Goal: Obtain resource: Download file/media

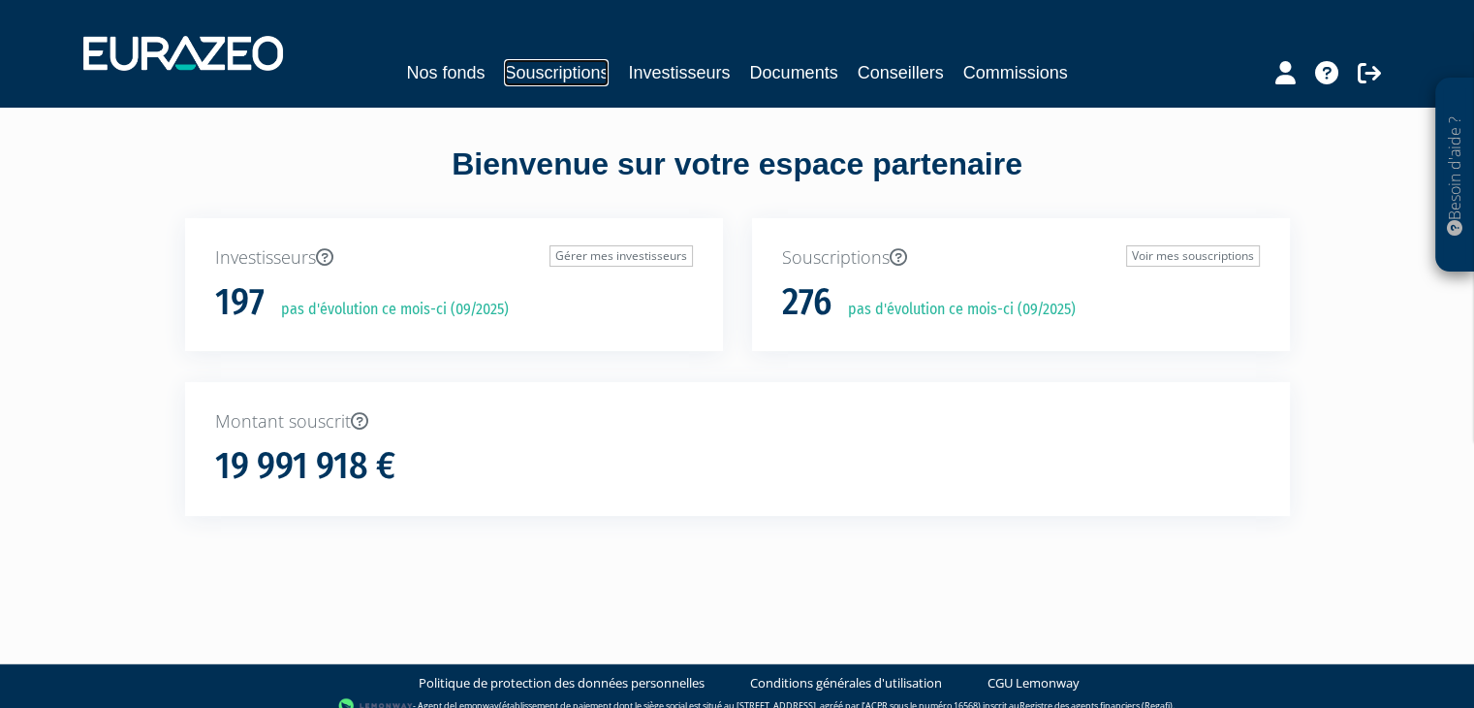
click at [562, 79] on link "Souscriptions" at bounding box center [556, 72] width 105 height 27
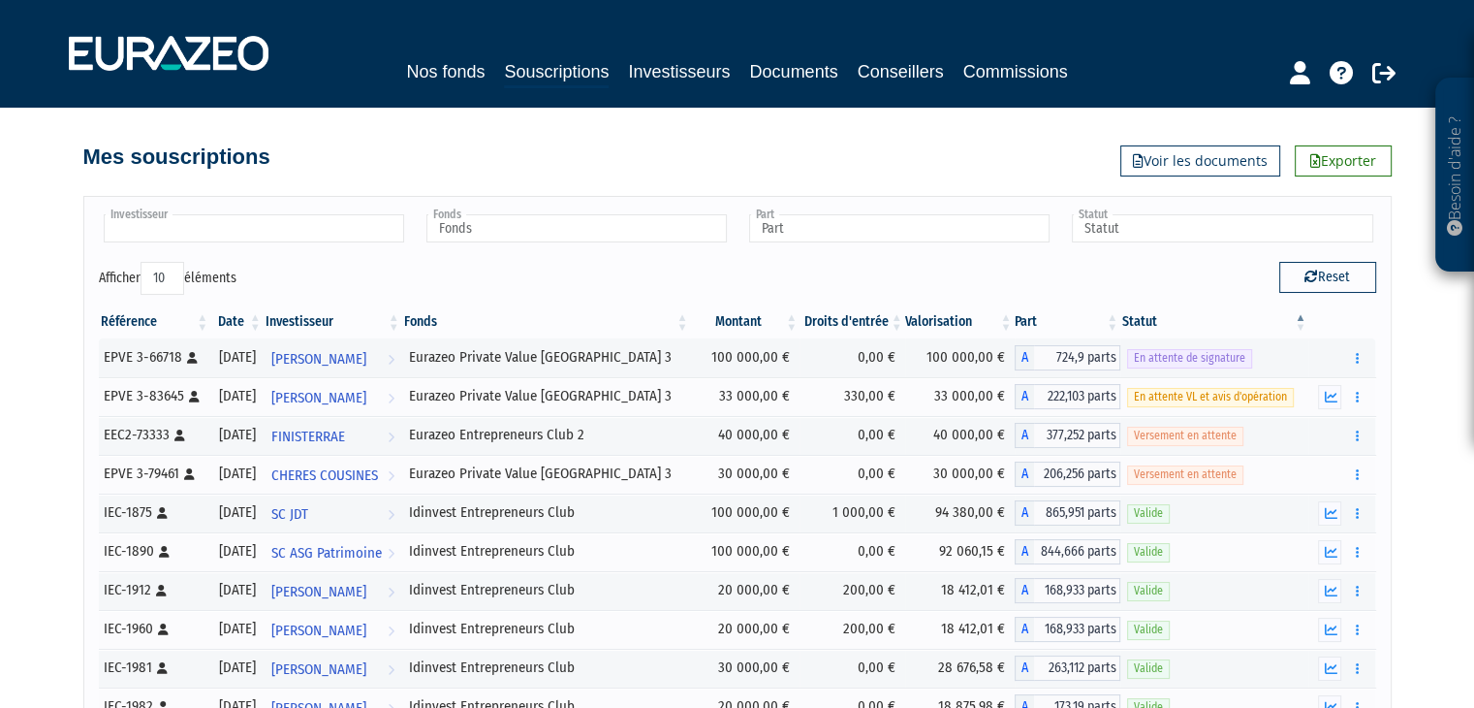
click at [324, 235] on input "text" at bounding box center [254, 228] width 300 height 28
type input "malle"
click at [305, 267] on li "[PERSON_NAME]" at bounding box center [253, 259] width 306 height 24
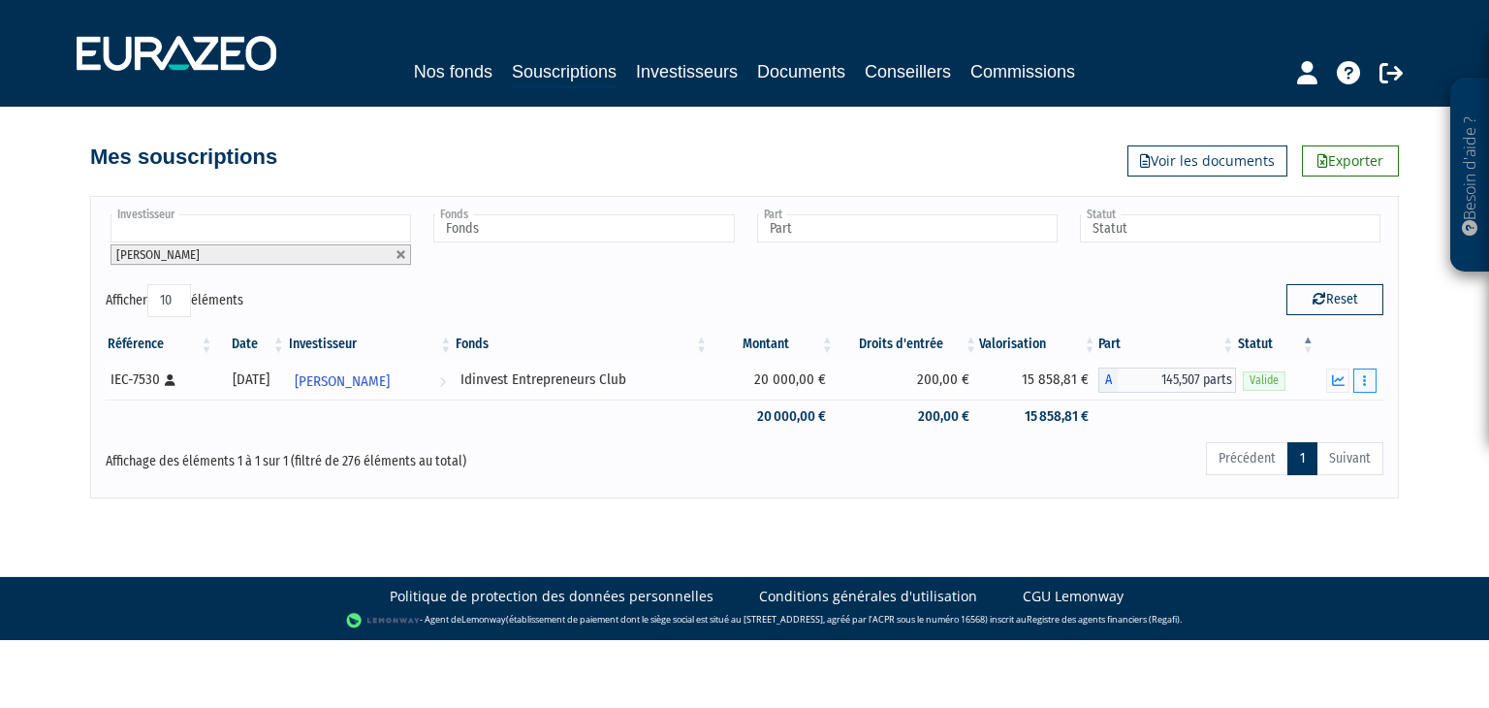
click at [1368, 377] on button "button" at bounding box center [1364, 380] width 23 height 24
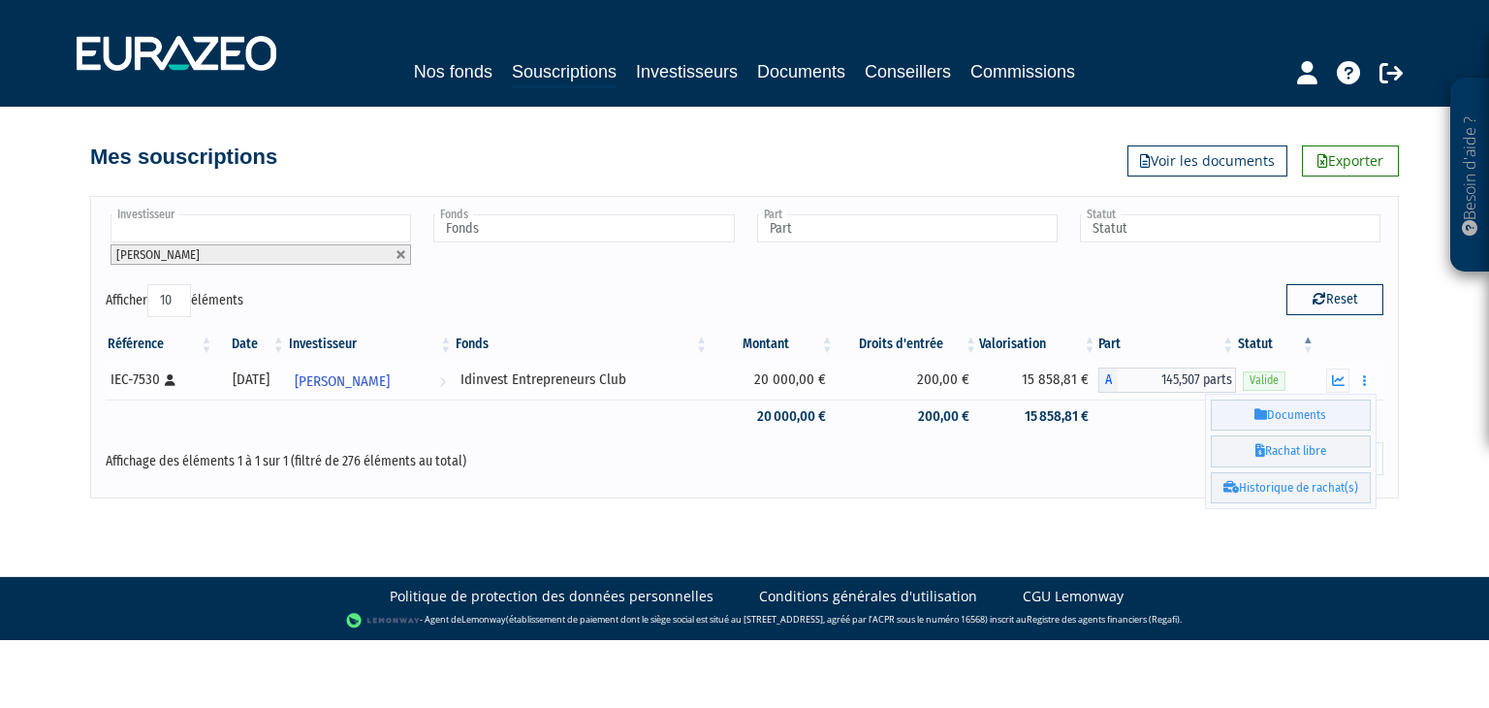
click at [1334, 413] on link "Documents" at bounding box center [1291, 415] width 160 height 32
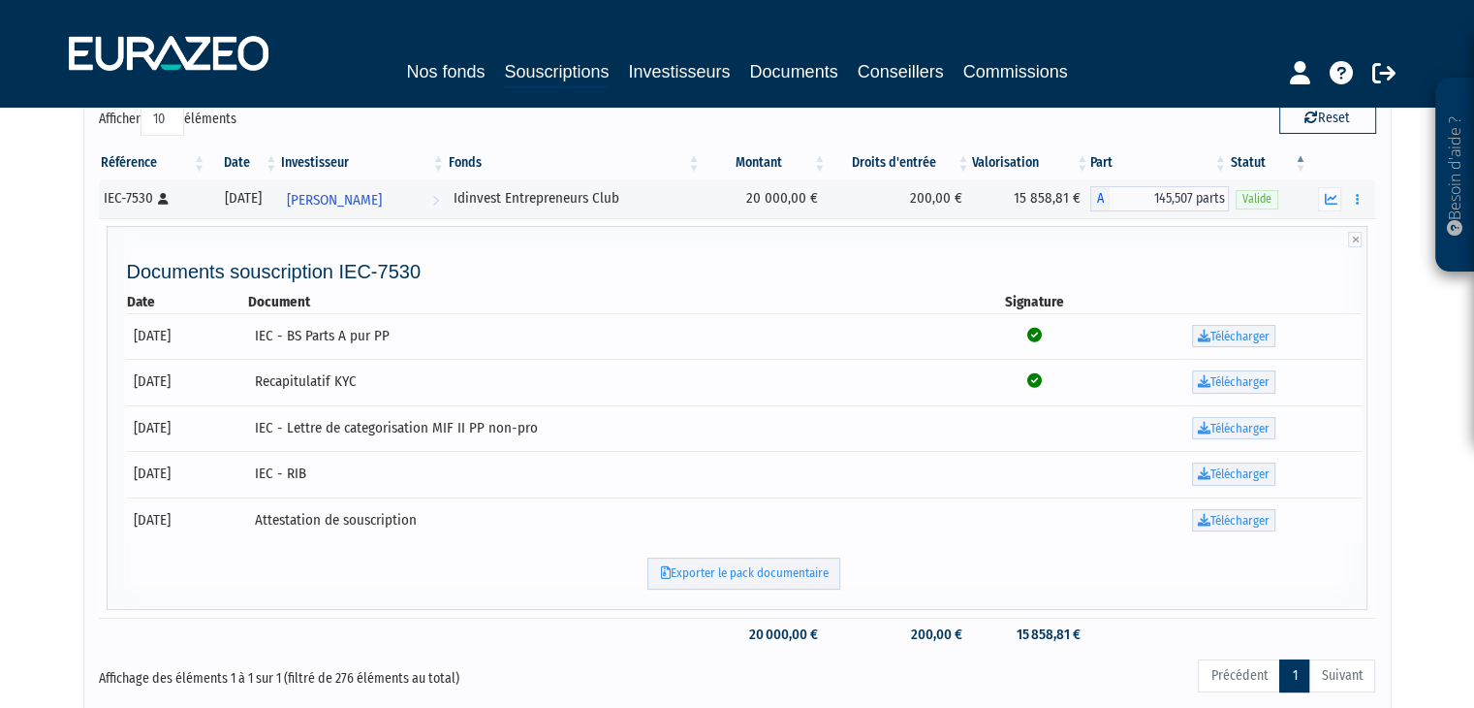
scroll to position [194, 0]
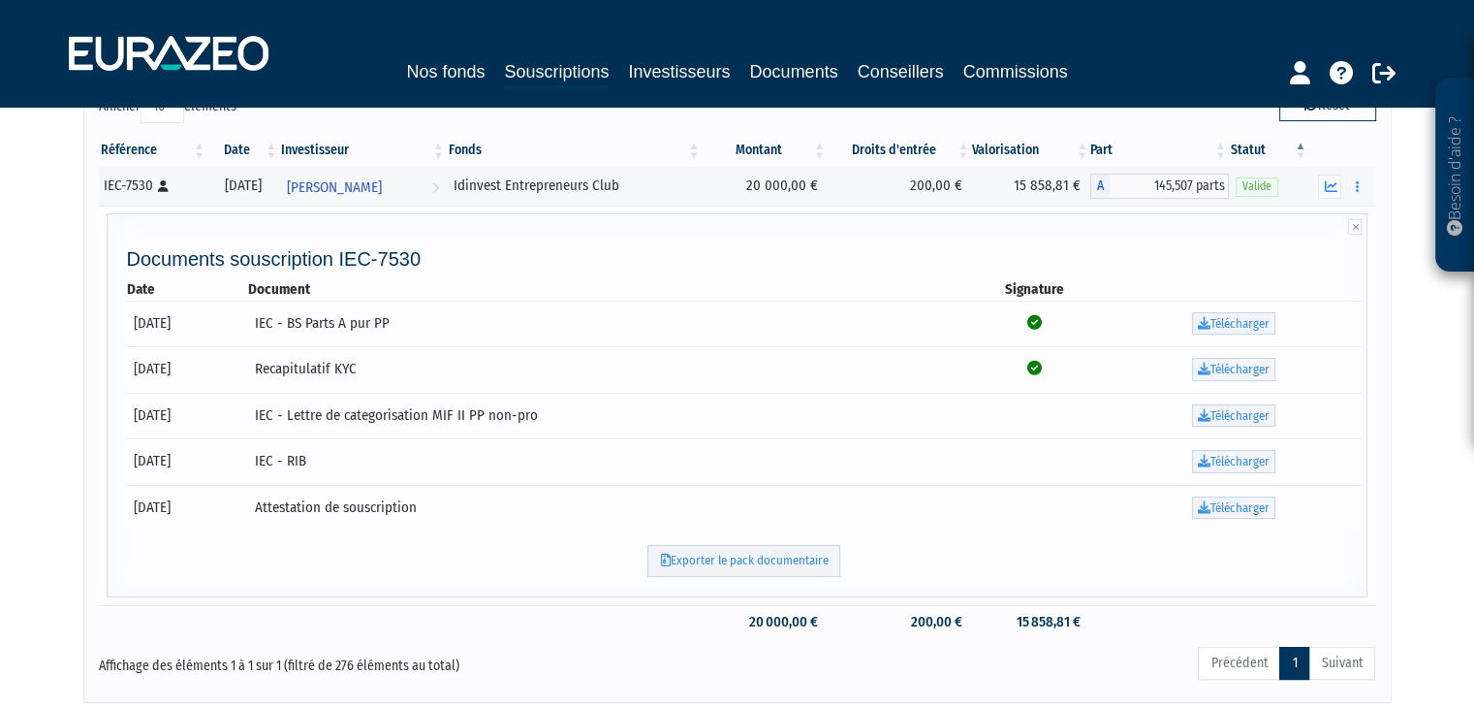
click at [1247, 322] on link "Télécharger" at bounding box center [1233, 323] width 83 height 23
